Goal: Information Seeking & Learning: Compare options

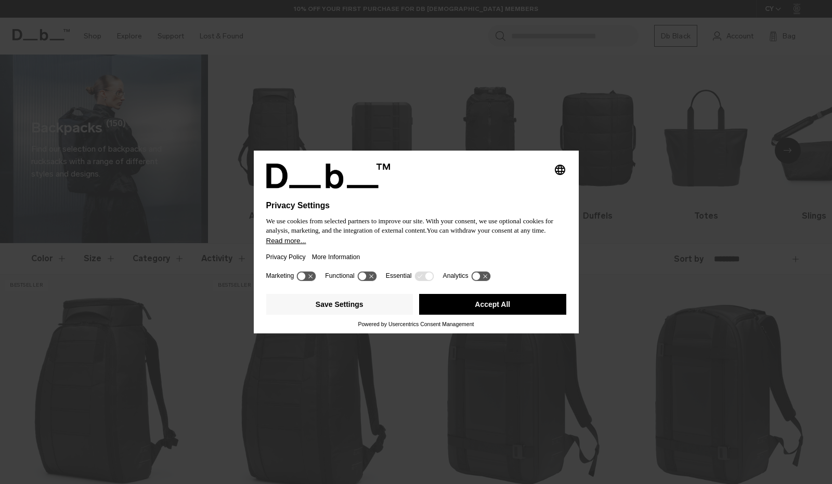
click at [480, 308] on button "Accept All" at bounding box center [492, 304] width 147 height 21
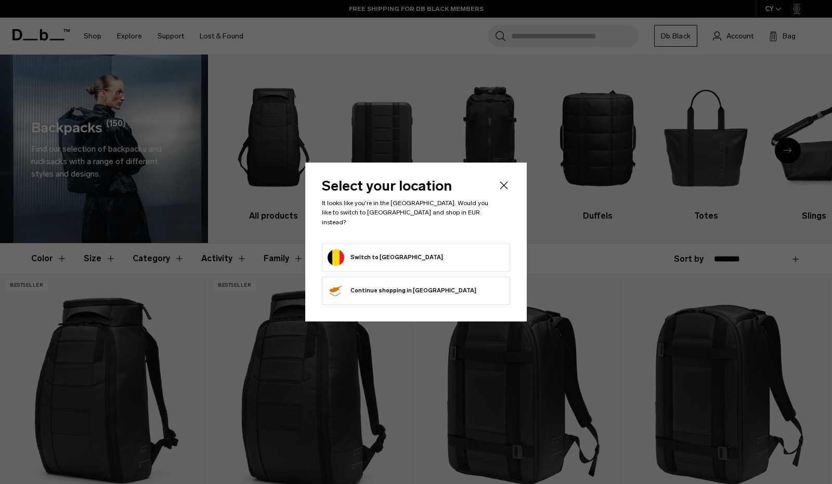
click at [501, 192] on icon "Close" at bounding box center [503, 185] width 12 height 12
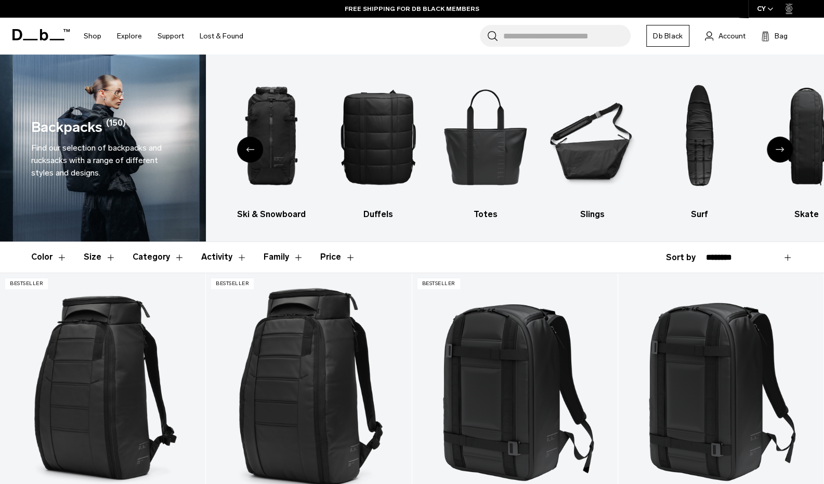
click at [267, 255] on button "Family" at bounding box center [283, 257] width 40 height 30
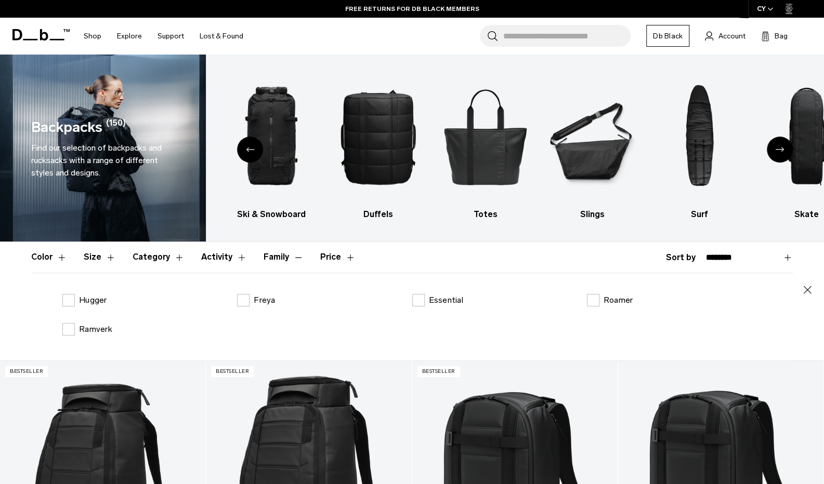
click at [268, 255] on button "Family" at bounding box center [283, 257] width 40 height 30
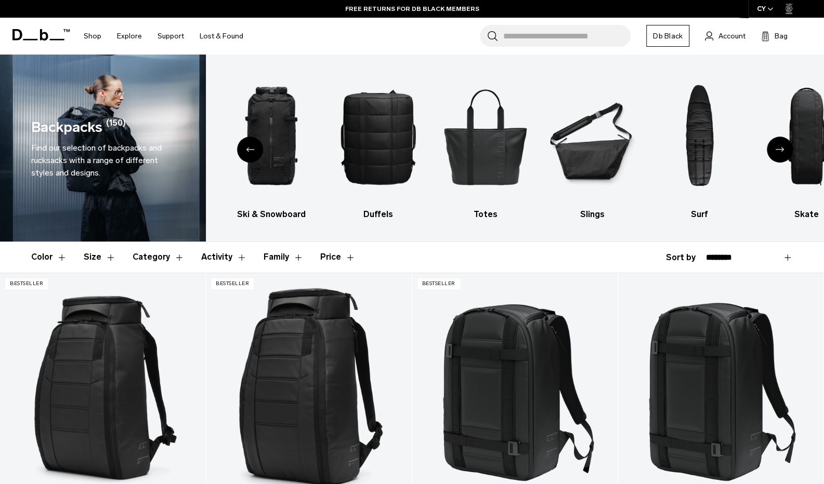
click at [212, 262] on button "Activity" at bounding box center [224, 257] width 46 height 30
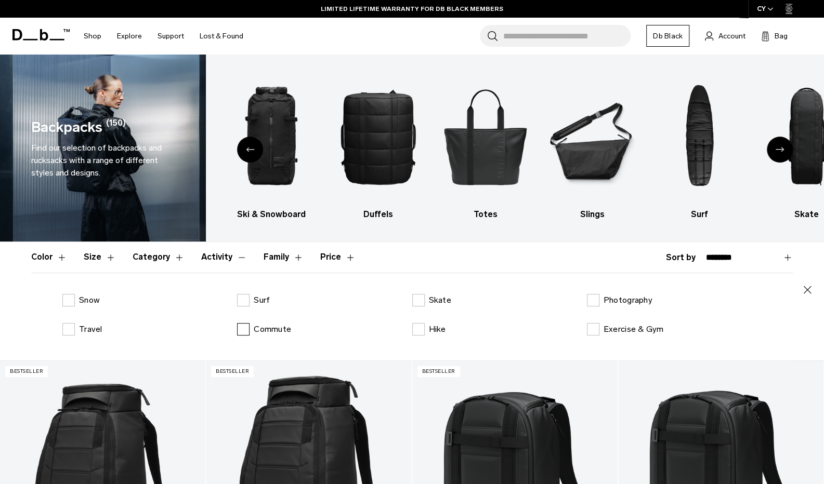
click at [247, 329] on label "Commute" at bounding box center [264, 329] width 54 height 12
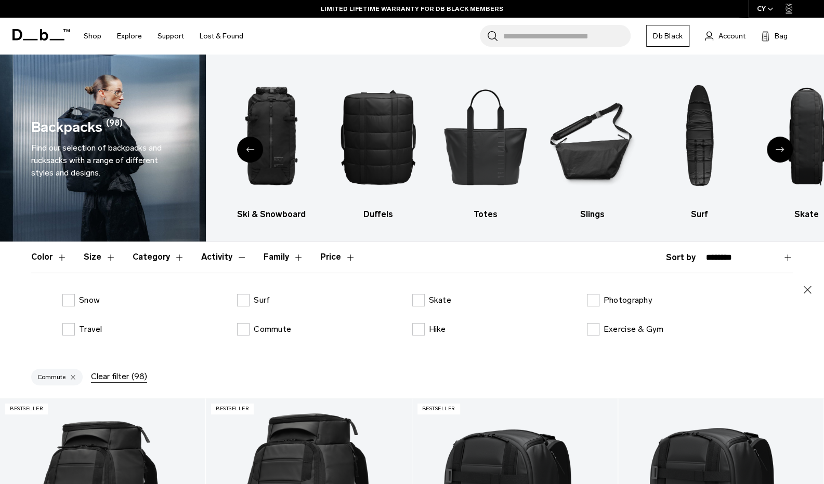
click at [151, 257] on button "Category" at bounding box center [159, 257] width 52 height 30
click at [591, 302] on label "Photography Bags" at bounding box center [630, 300] width 87 height 12
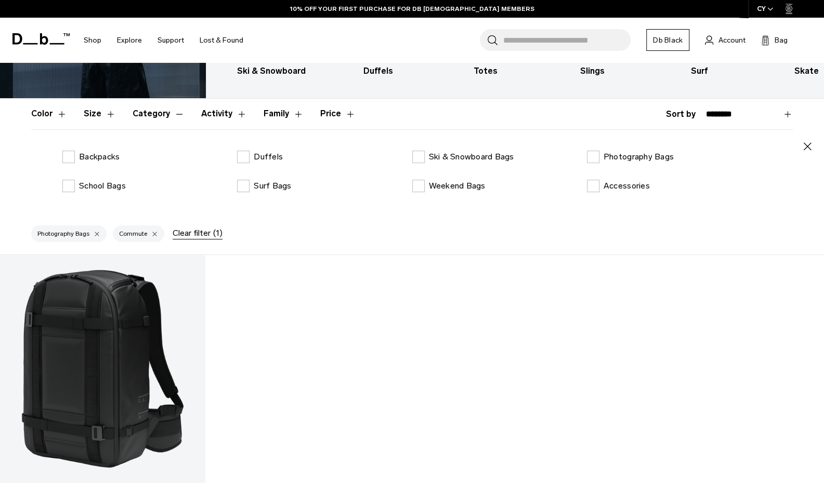
scroll to position [133, 0]
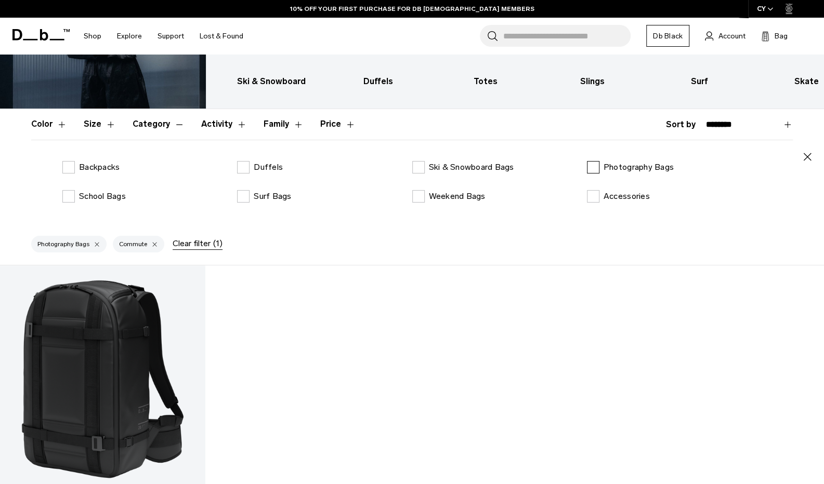
click at [592, 171] on label "Photography Bags" at bounding box center [630, 167] width 87 height 12
click at [589, 194] on label "Accessories" at bounding box center [618, 196] width 63 height 12
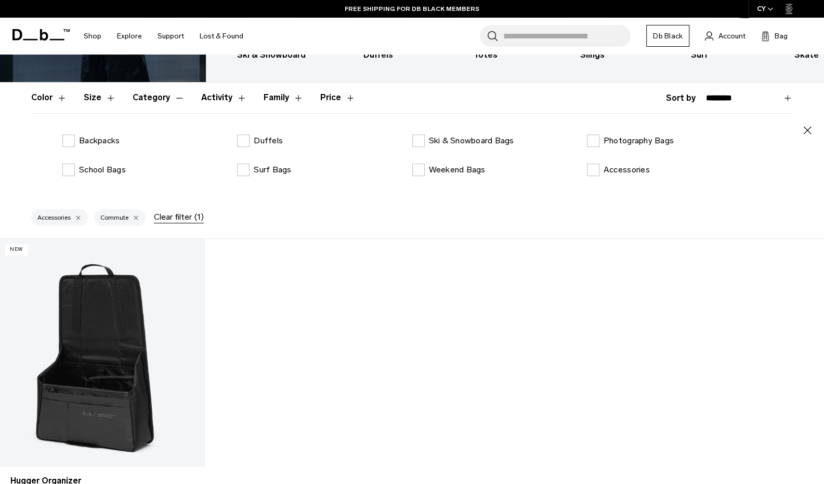
scroll to position [159, 0]
click at [595, 165] on label "Accessories" at bounding box center [618, 170] width 63 height 12
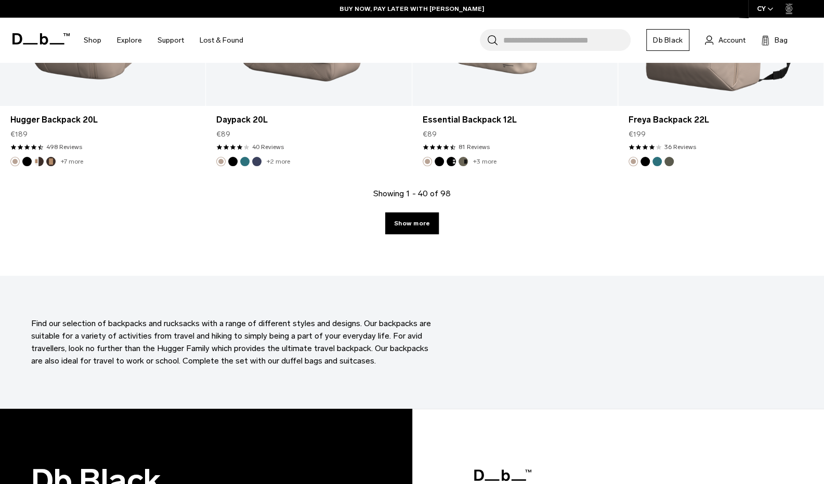
scroll to position [3310, 0]
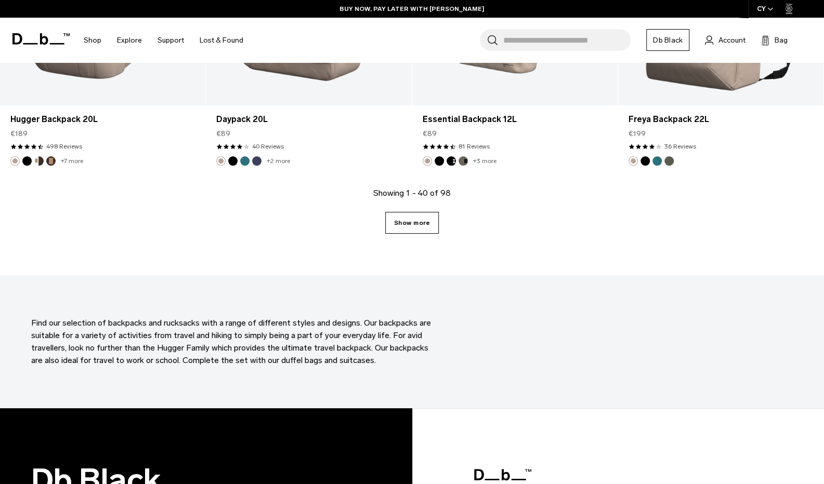
click at [409, 225] on link "Show more" at bounding box center [412, 223] width 54 height 22
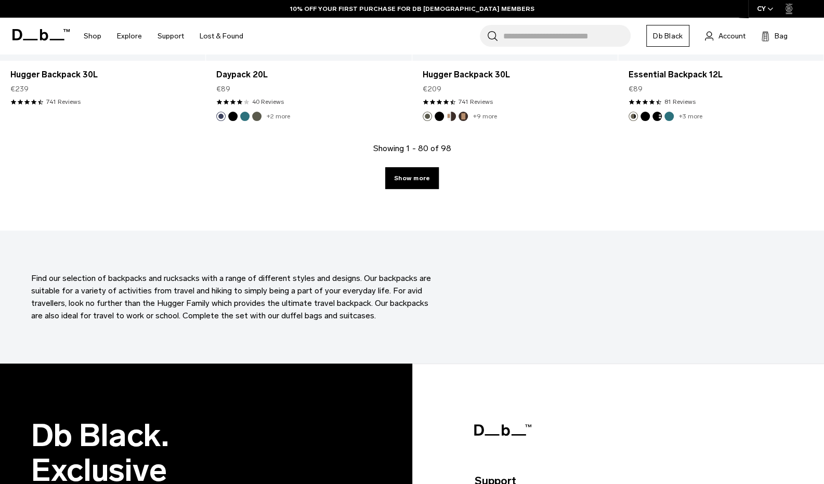
scroll to position [6358, 0]
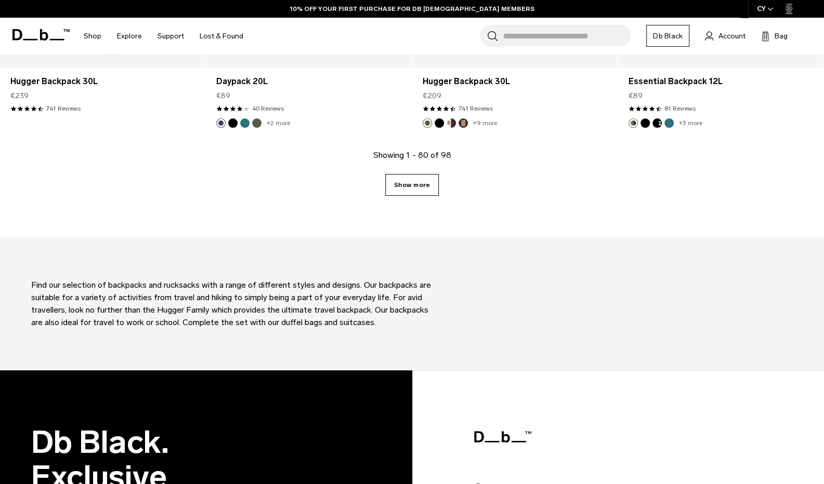
click at [417, 186] on link "Show more" at bounding box center [412, 185] width 54 height 22
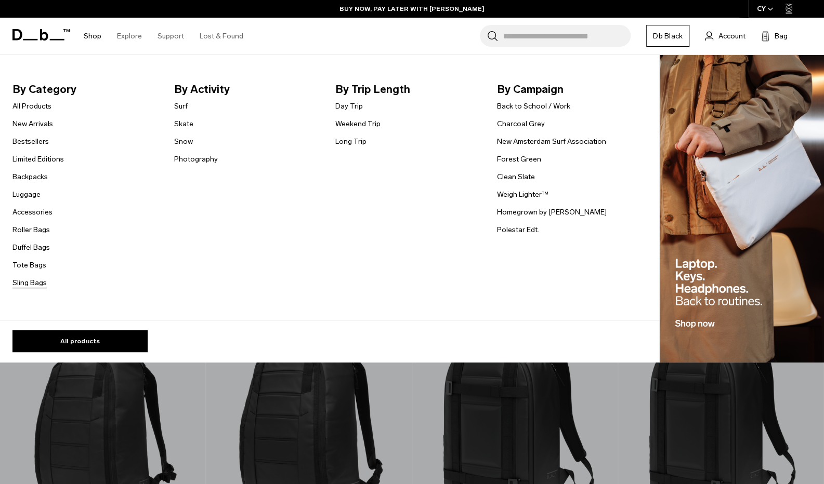
click at [25, 282] on link "Sling Bags" at bounding box center [29, 283] width 34 height 11
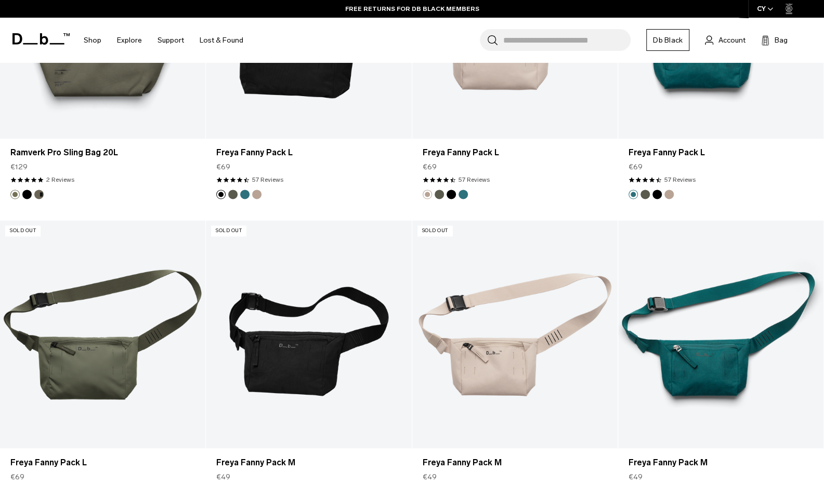
scroll to position [1081, 0]
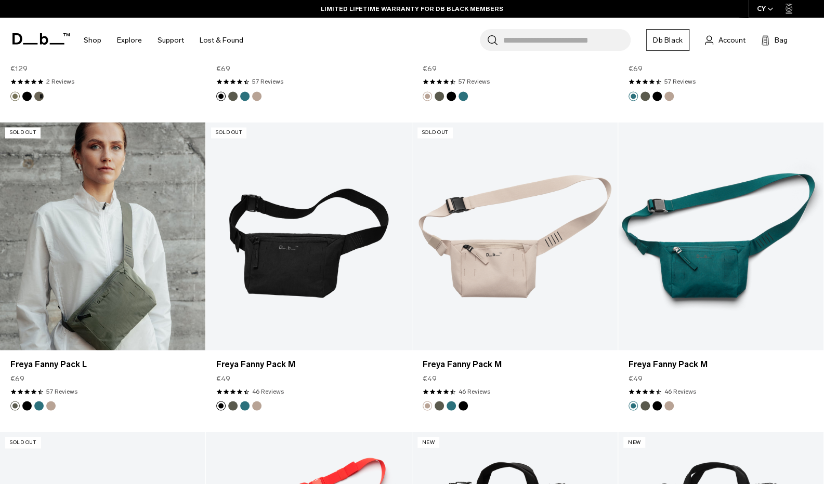
click at [27, 409] on button "Black Out" at bounding box center [26, 405] width 9 height 9
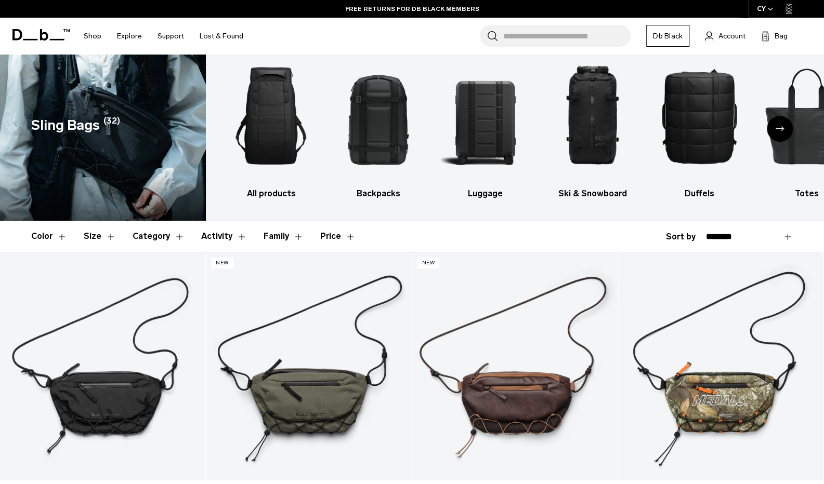
scroll to position [0, 0]
